Goal: Information Seeking & Learning: Learn about a topic

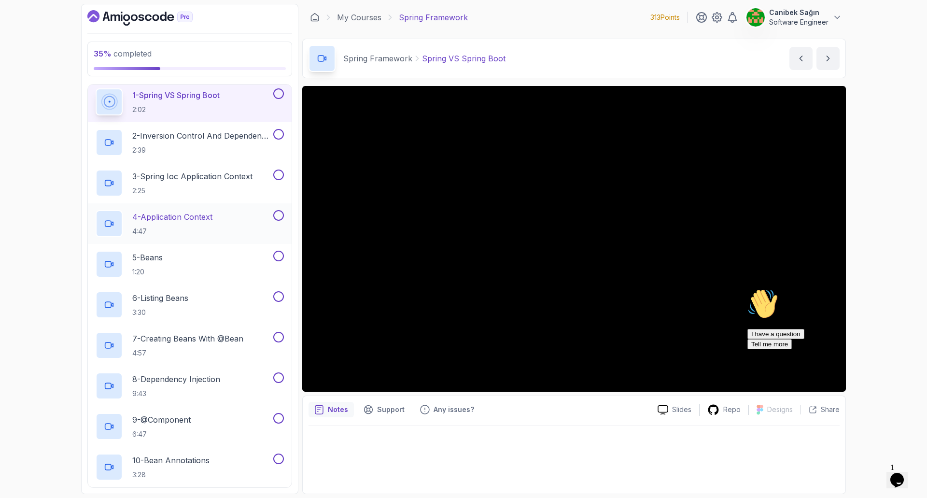
scroll to position [48, 0]
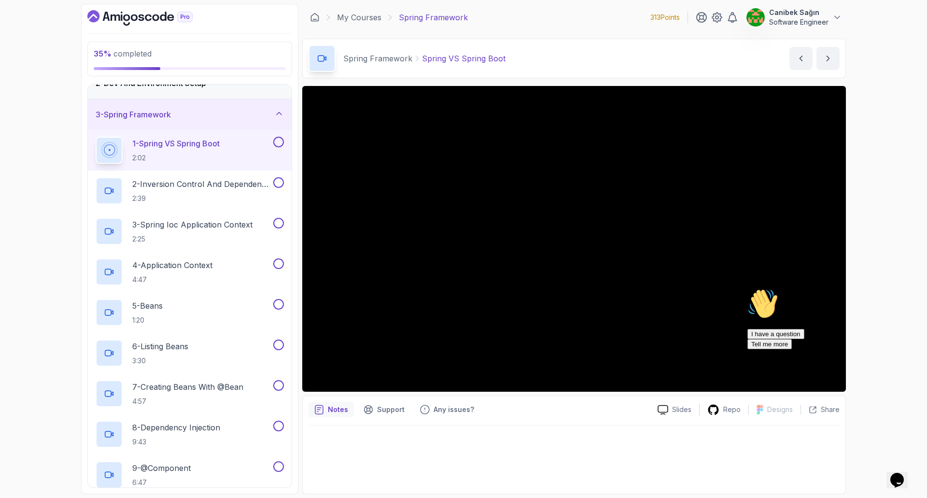
click at [242, 123] on div "3 - Spring Framework" at bounding box center [190, 114] width 204 height 31
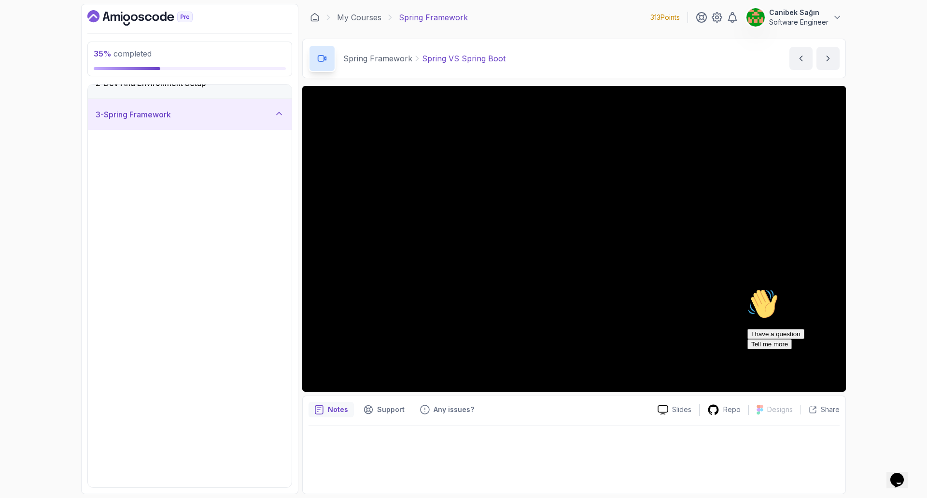
scroll to position [0, 0]
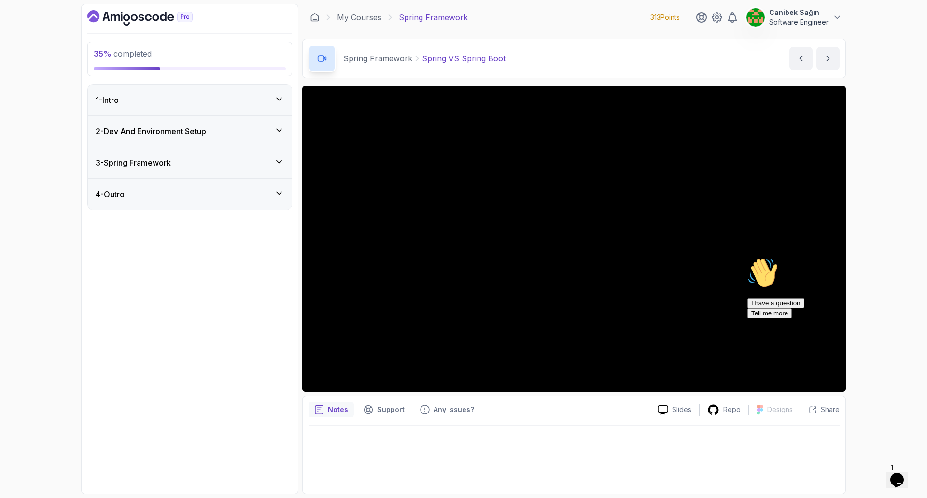
click at [223, 181] on div "4 - Outro" at bounding box center [190, 194] width 204 height 31
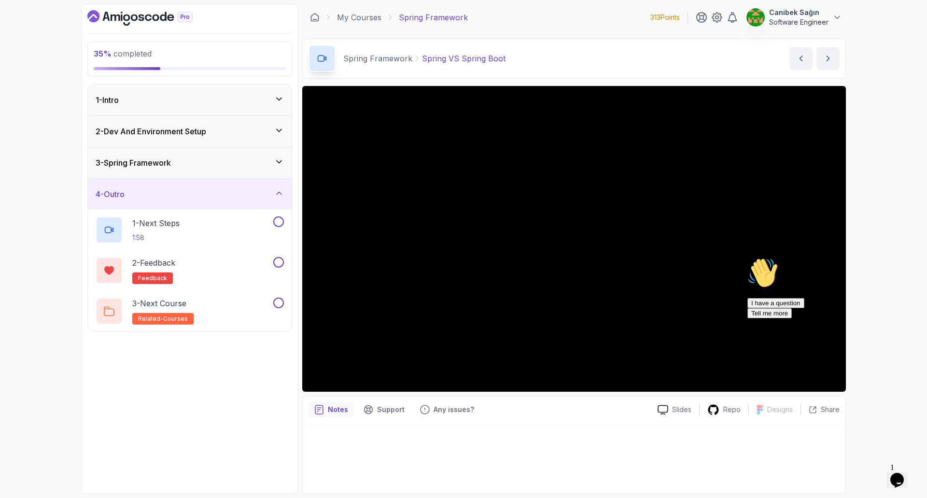
click at [223, 183] on div "4 - Outro" at bounding box center [190, 194] width 204 height 31
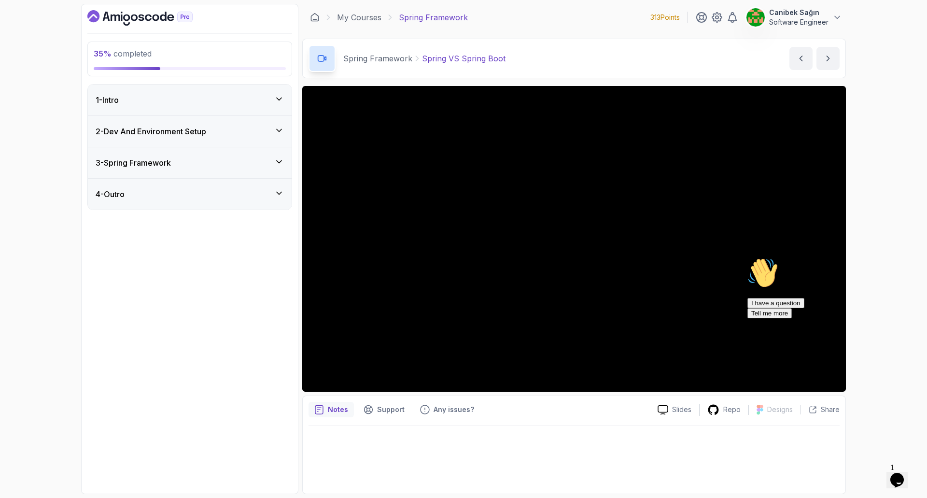
click at [225, 158] on div "3 - Spring Framework" at bounding box center [190, 163] width 188 height 12
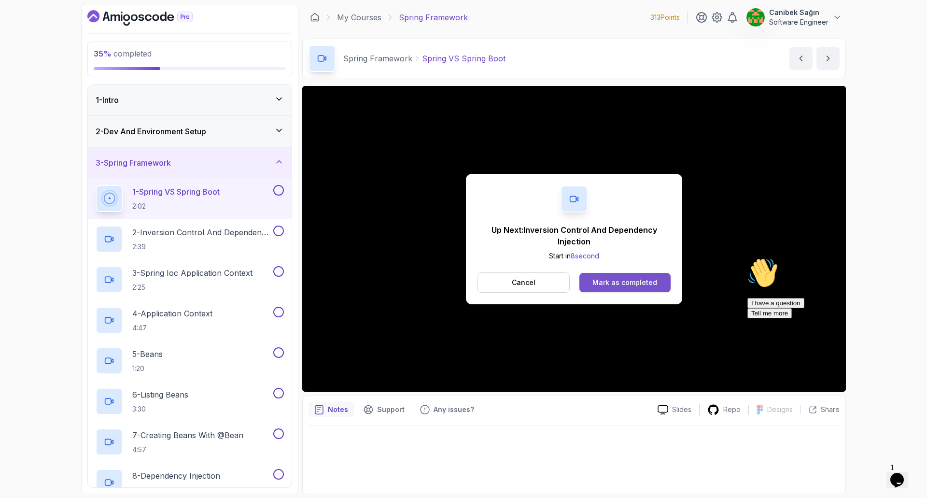
click at [602, 285] on div "Mark as completed" at bounding box center [624, 282] width 65 height 10
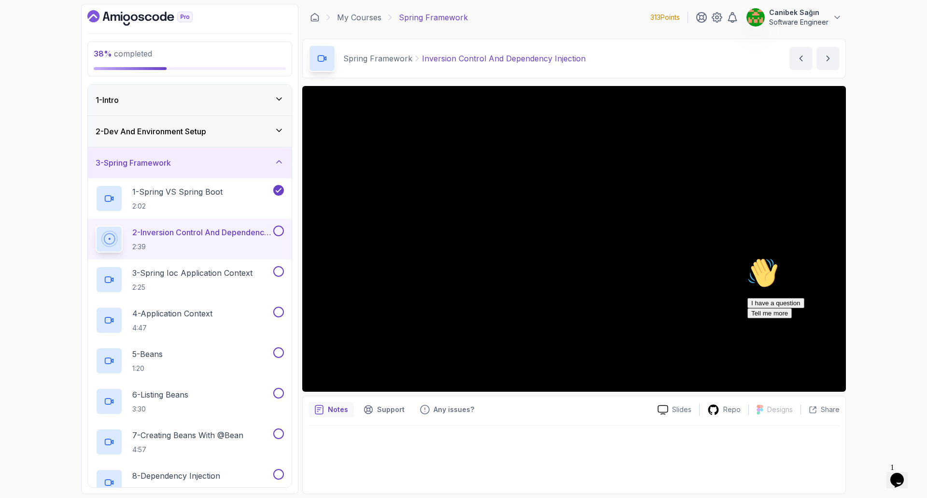
drag, startPoint x: 906, startPoint y: 357, endPoint x: 1649, endPoint y: 610, distance: 784.3
click at [747, 257] on icon "Chat attention grabber" at bounding box center [747, 257] width 0 height 0
click at [878, 291] on div "38 % completed 1 - Intro 2 - Dev And Environment Setup 3 - Spring Framework 1 -…" at bounding box center [463, 249] width 927 height 498
click at [705, 448] on div at bounding box center [573, 456] width 531 height 62
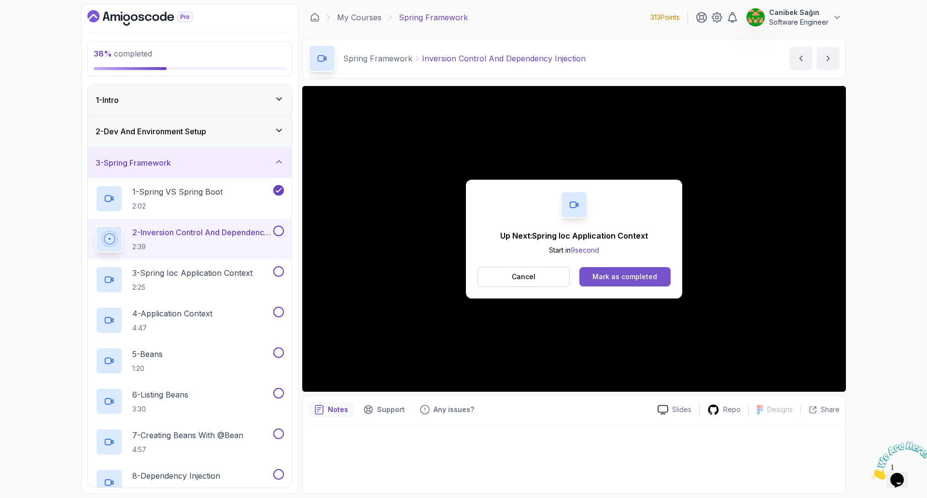
click at [653, 275] on div "Mark as completed" at bounding box center [624, 277] width 65 height 10
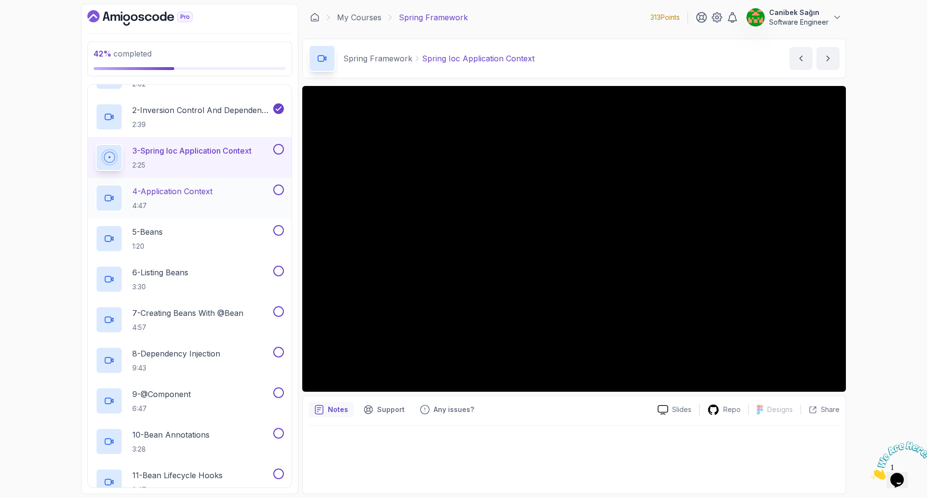
scroll to position [145, 0]
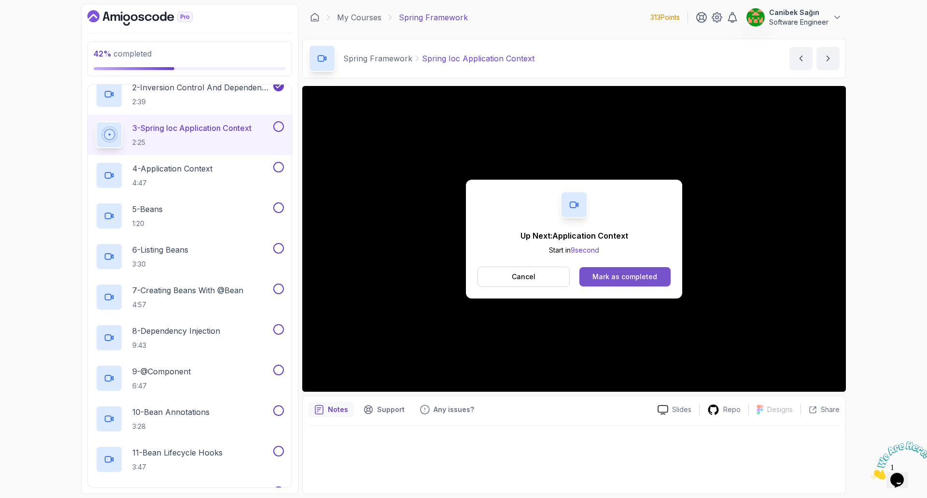
click at [613, 276] on div "Mark as completed" at bounding box center [624, 277] width 65 height 10
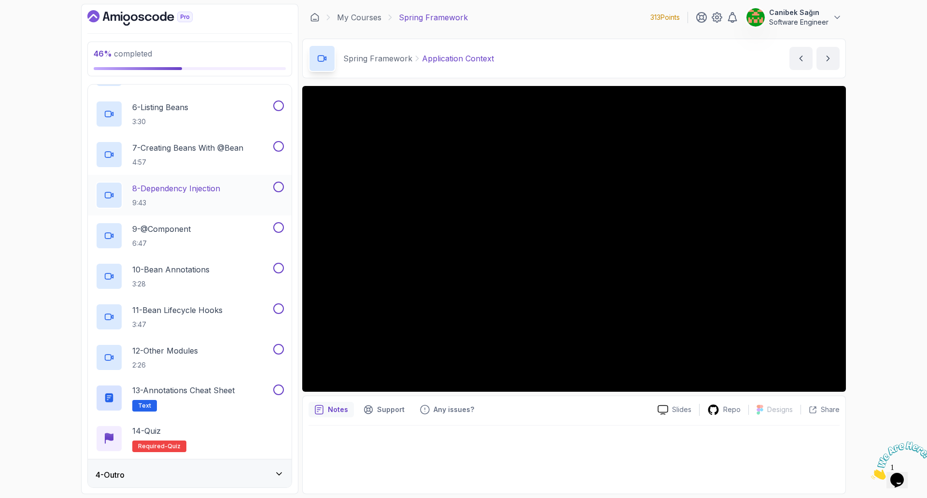
scroll to position [290, 0]
click at [233, 464] on div "4 - Outro" at bounding box center [190, 472] width 204 height 31
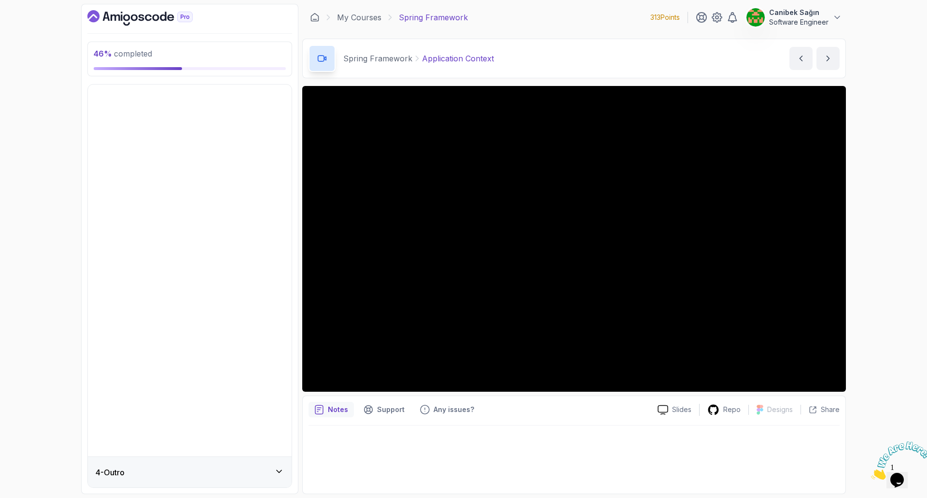
scroll to position [0, 0]
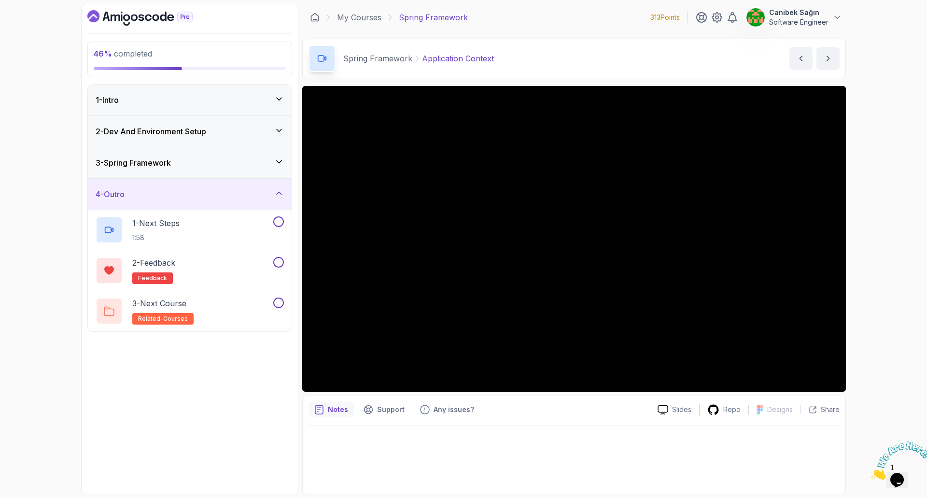
click at [166, 131] on h3 "2 - Dev And Environment Setup" at bounding box center [151, 131] width 111 height 12
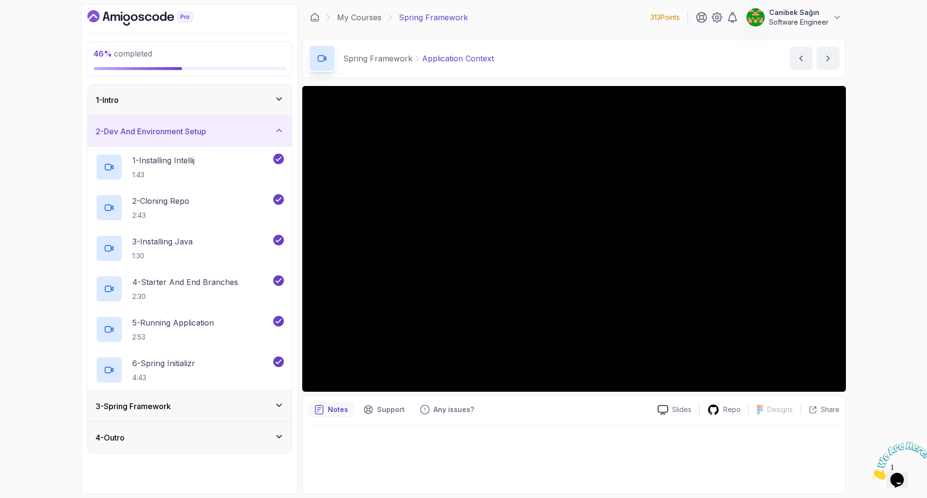
click at [166, 131] on h3 "2 - Dev And Environment Setup" at bounding box center [151, 131] width 111 height 12
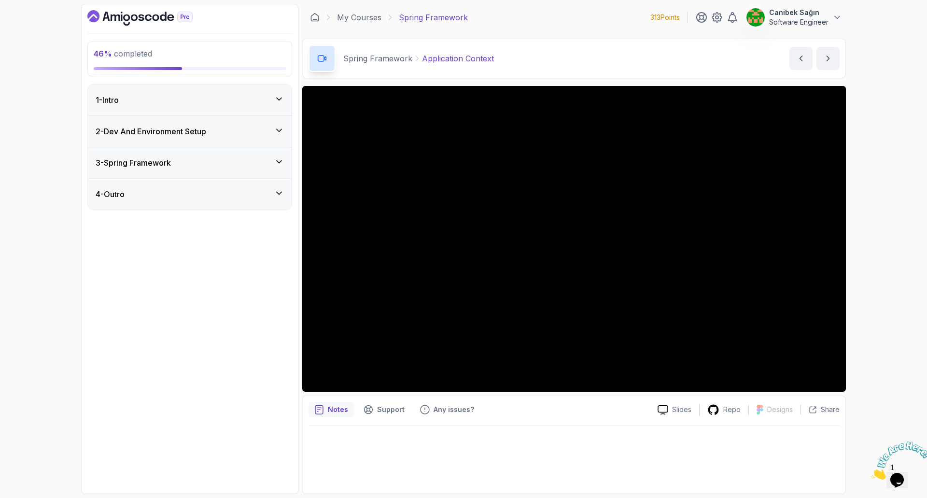
click at [162, 157] on h3 "3 - Spring Framework" at bounding box center [133, 163] width 75 height 12
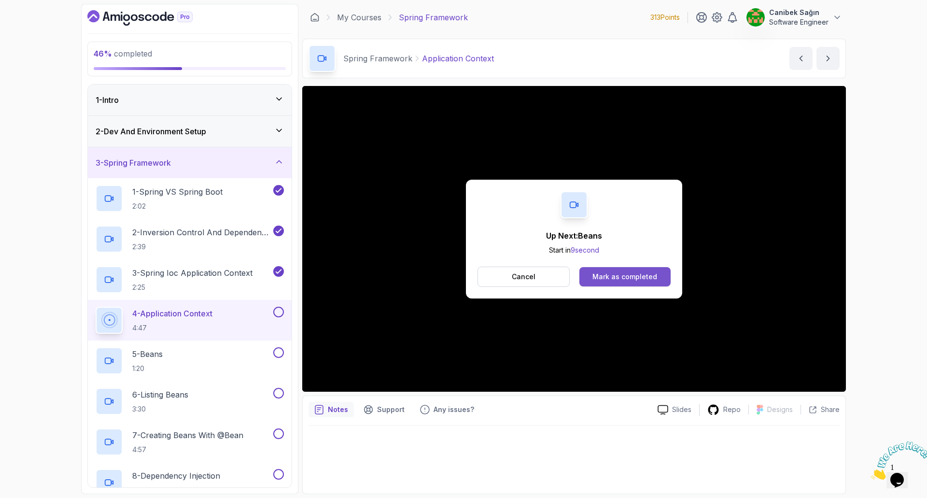
click at [619, 279] on div "Mark as completed" at bounding box center [624, 277] width 65 height 10
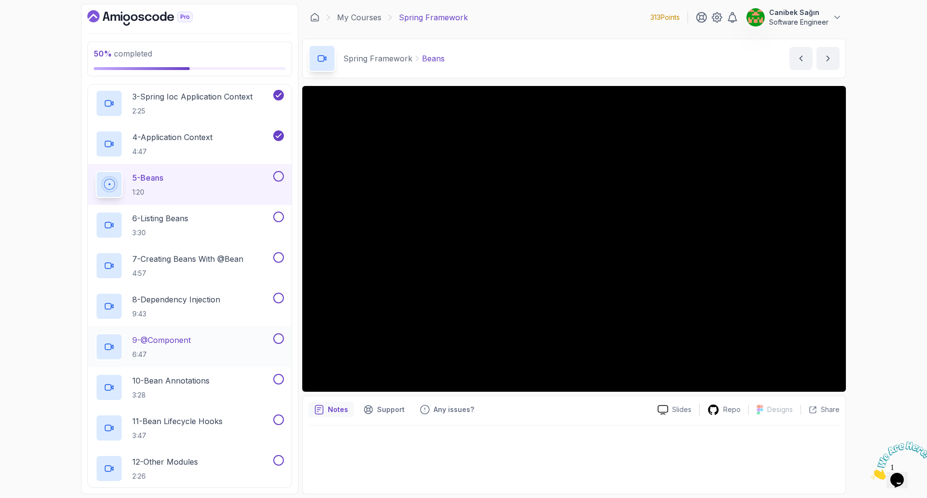
scroll to position [193, 0]
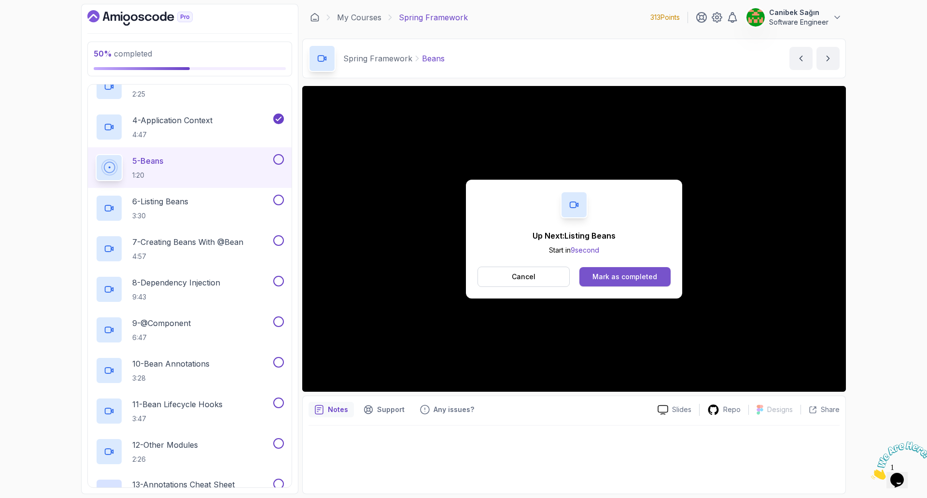
click at [627, 272] on div "Mark as completed" at bounding box center [624, 277] width 65 height 10
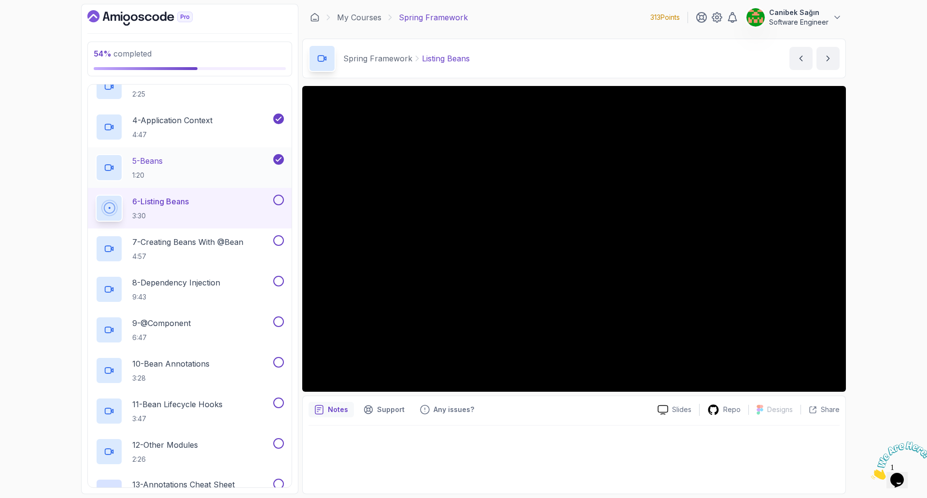
click at [195, 156] on div "5 - Beans 1:20" at bounding box center [184, 167] width 176 height 27
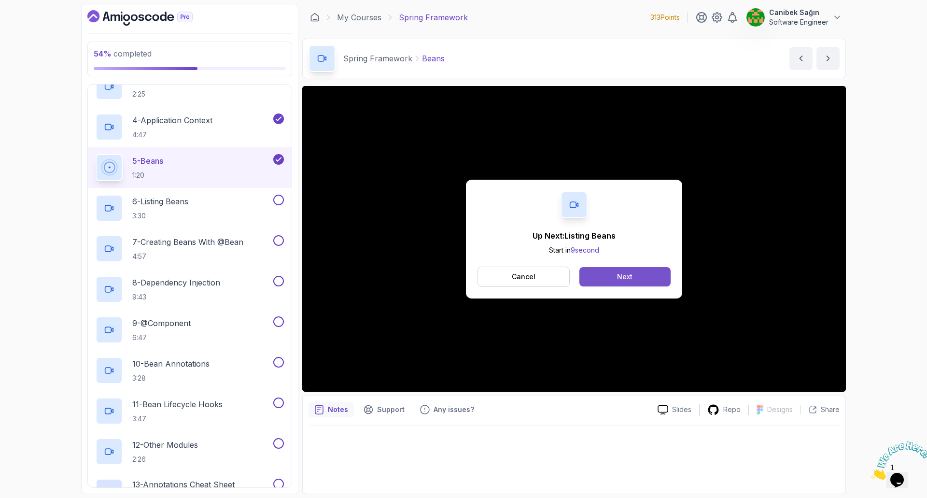
click at [596, 277] on button "Next" at bounding box center [624, 276] width 91 height 19
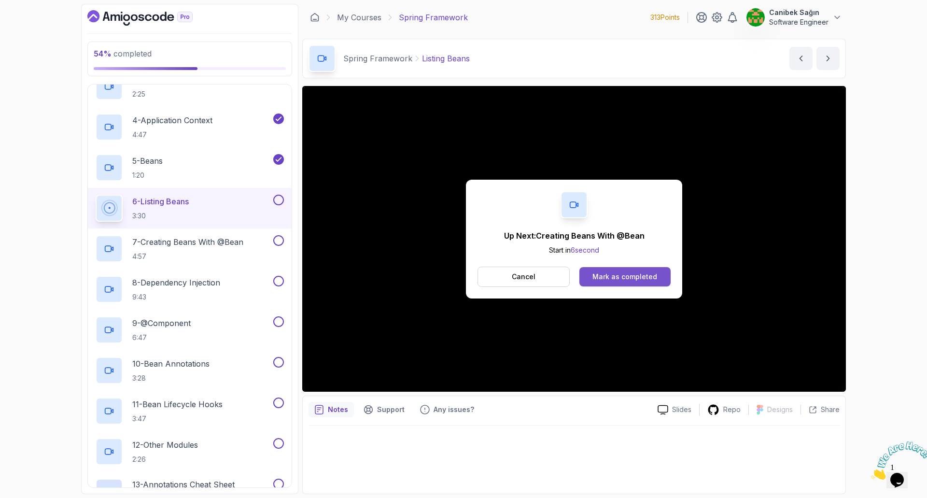
click at [613, 273] on div "Mark as completed" at bounding box center [624, 277] width 65 height 10
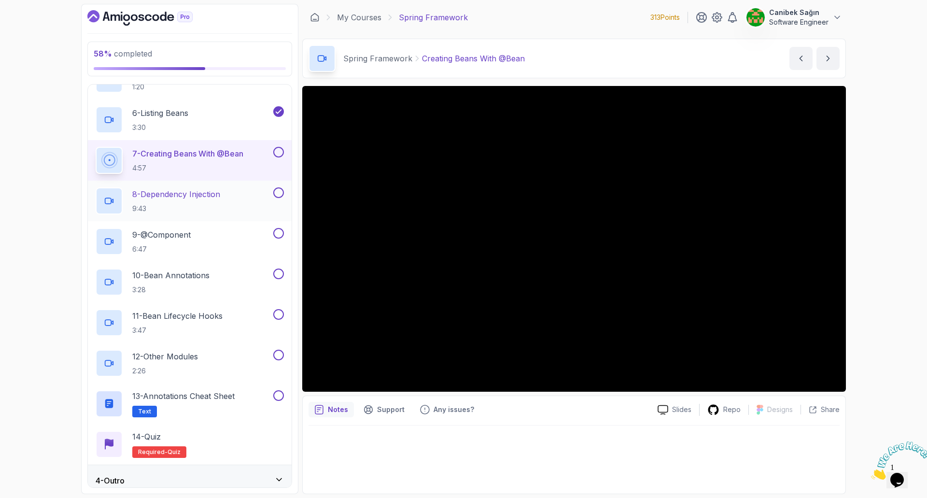
scroll to position [290, 0]
